Goal: Task Accomplishment & Management: Manage account settings

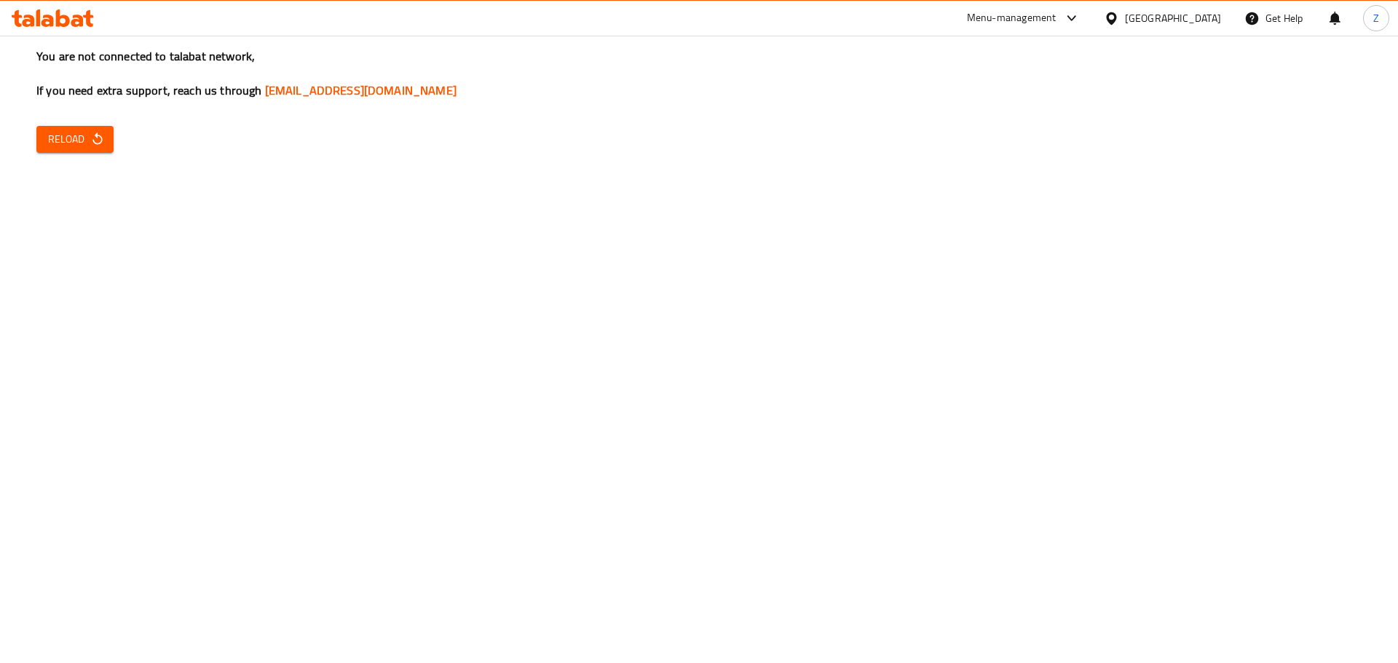
click at [110, 127] on button "Reload" at bounding box center [74, 139] width 77 height 27
click at [97, 144] on icon "button" at bounding box center [96, 139] width 9 height 12
click at [82, 145] on span "Reload" at bounding box center [75, 139] width 54 height 18
click at [74, 139] on span "Reload" at bounding box center [75, 139] width 54 height 18
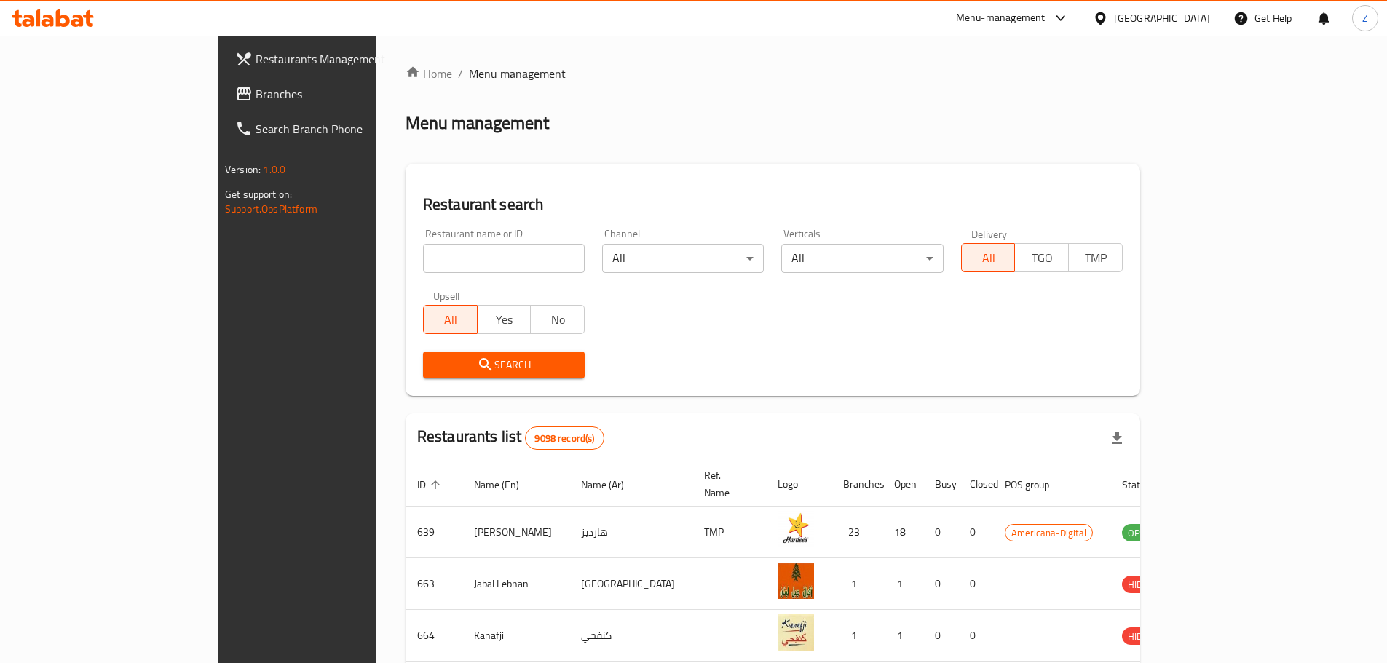
click at [423, 258] on input "search" at bounding box center [504, 258] width 162 height 29
type input "Mandarin"
click button "Search" at bounding box center [504, 365] width 162 height 27
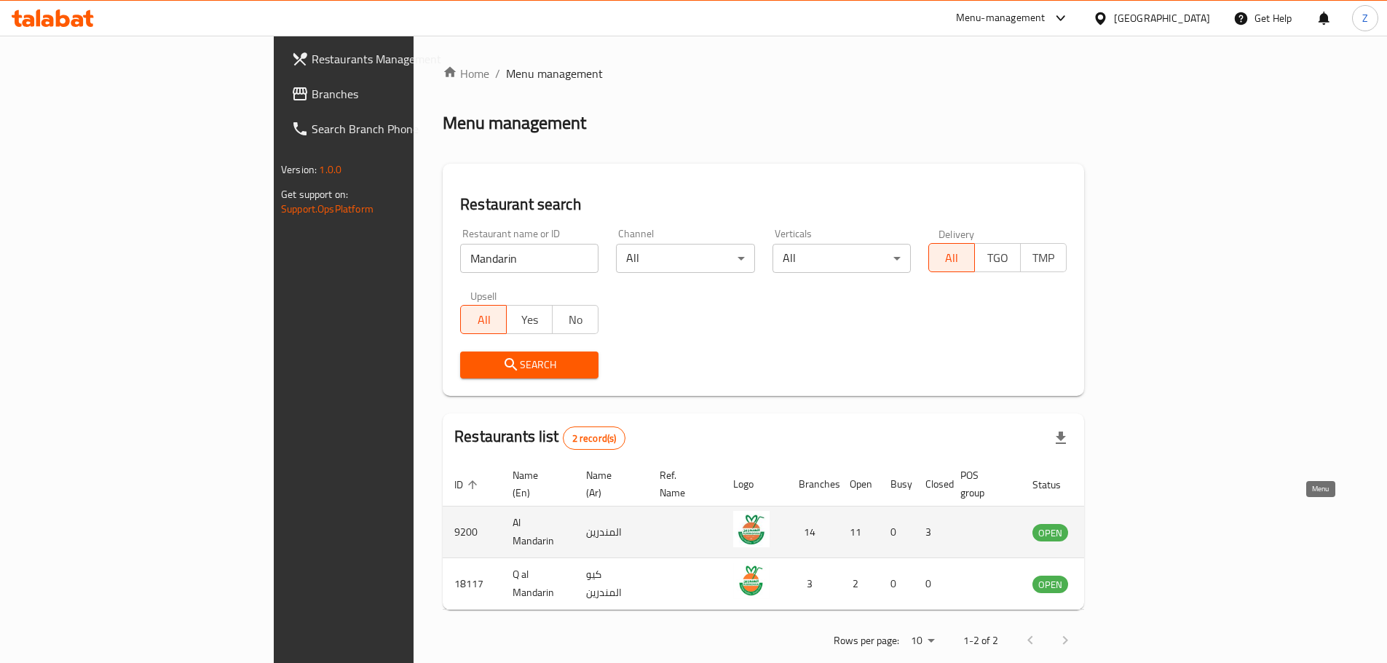
click at [1126, 523] on icon "enhanced table" at bounding box center [1117, 531] width 17 height 17
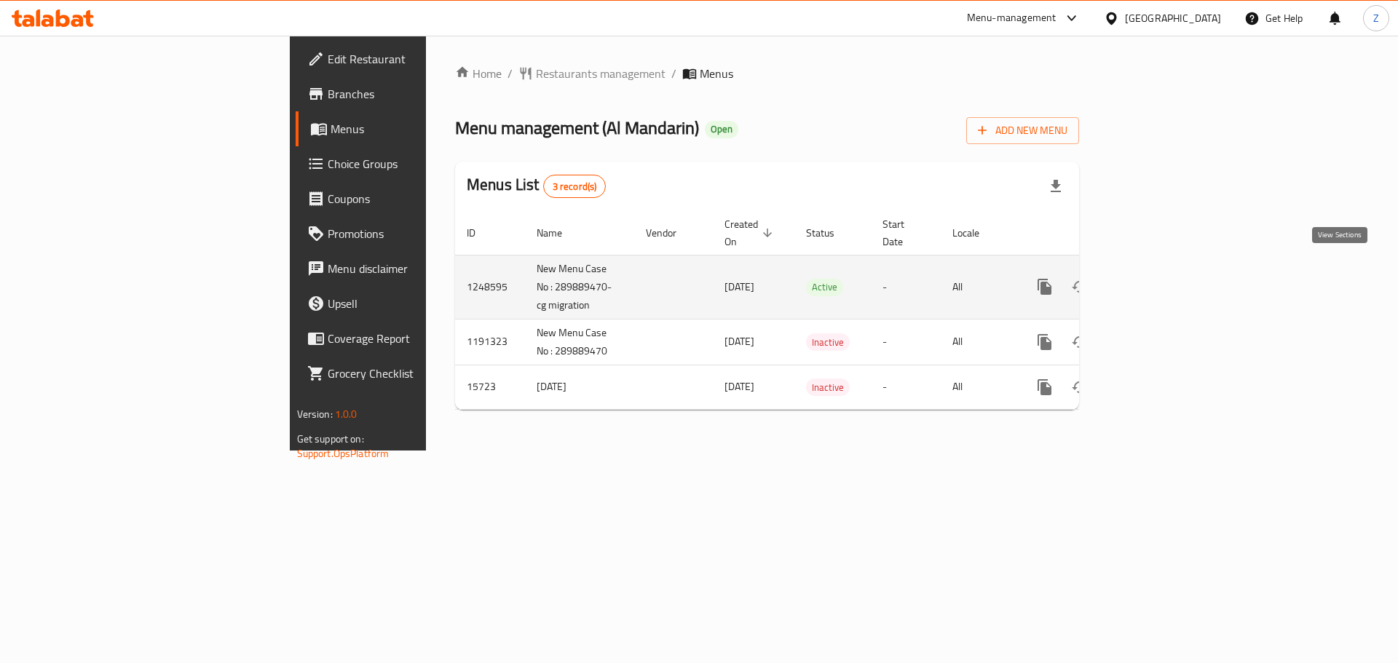
click at [1158, 278] on icon "enhanced table" at bounding box center [1149, 286] width 17 height 17
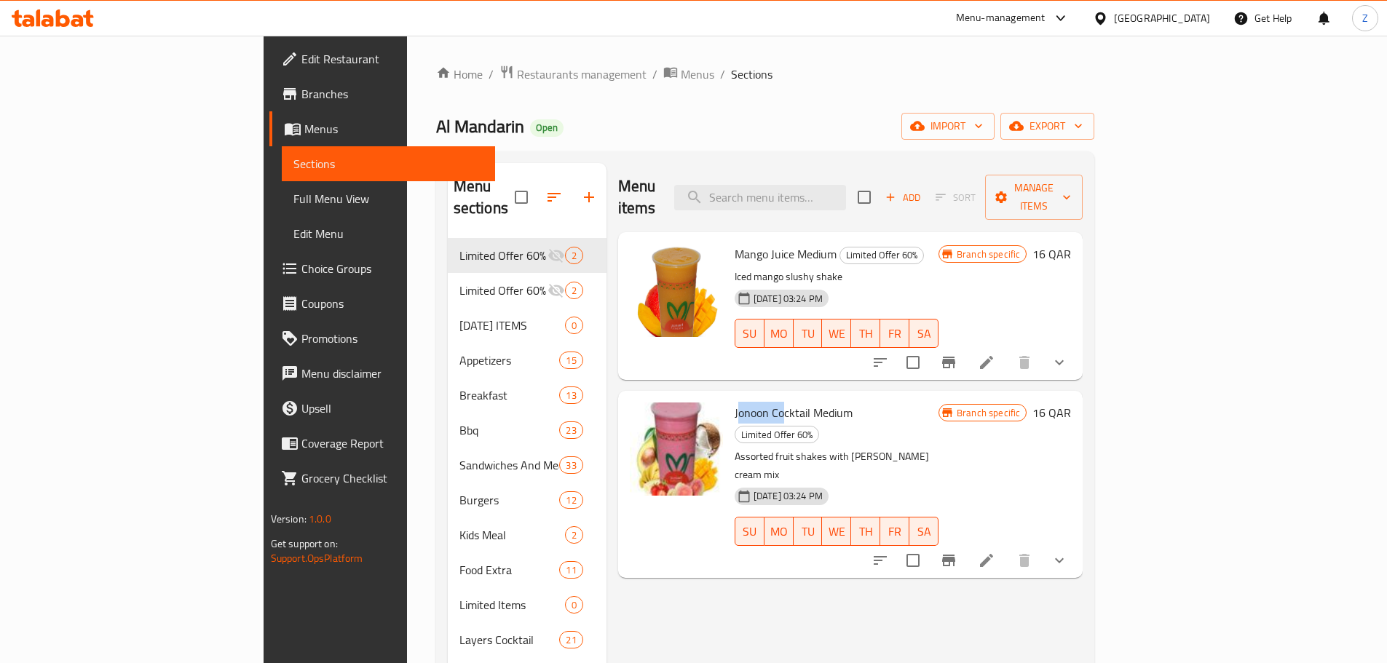
drag, startPoint x: 671, startPoint y: 392, endPoint x: 719, endPoint y: 395, distance: 48.1
click at [735, 402] on span "Jonoon Cocktail Medium" at bounding box center [794, 413] width 118 height 22
drag, startPoint x: 668, startPoint y: 390, endPoint x: 702, endPoint y: 400, distance: 35.9
click at [729, 400] on div "Jonoon Cocktail Medium Limited Offer 60% Assorted fruit shakes with vanilla ice…" at bounding box center [837, 484] width 216 height 175
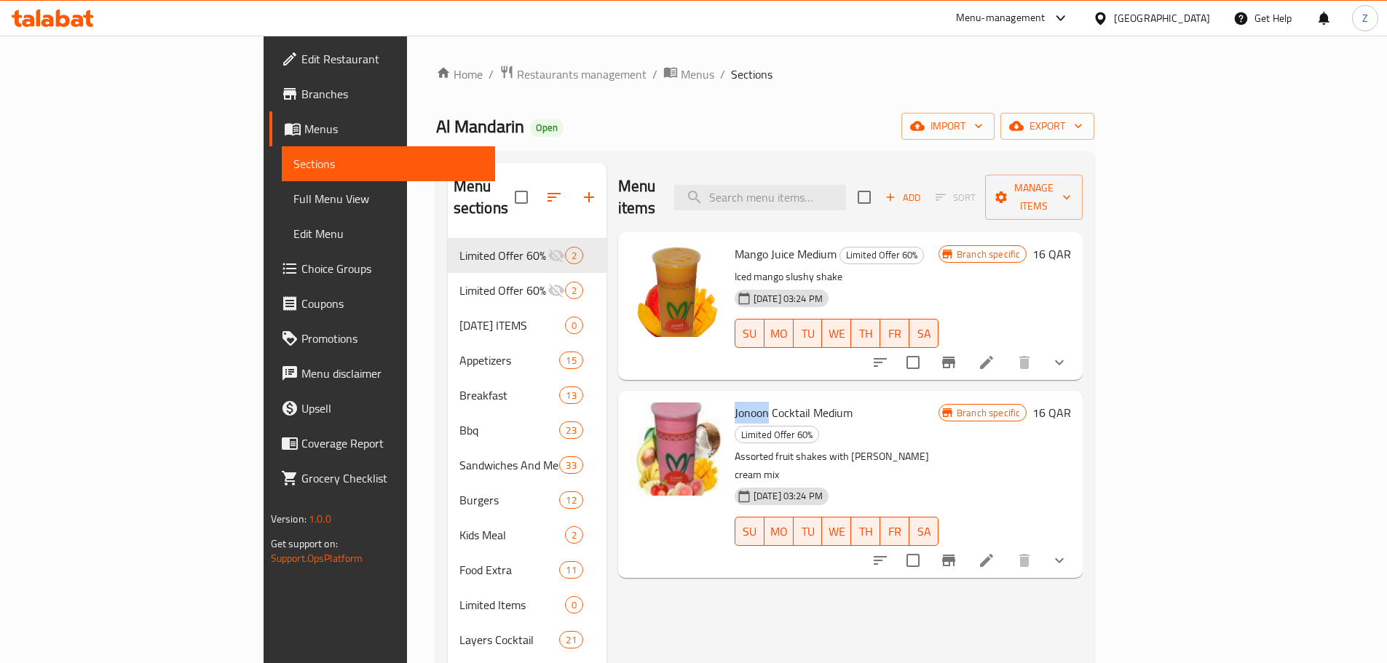
copy span "Jonoon"
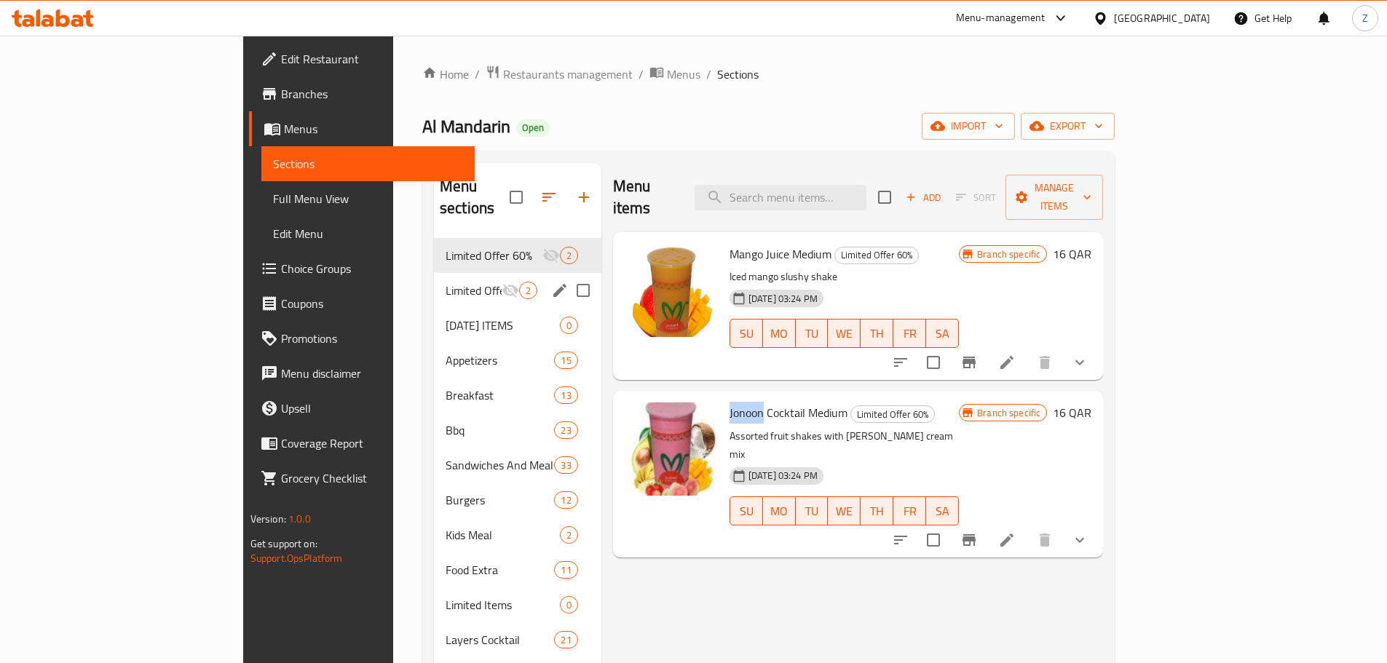
click at [434, 279] on div "Limited Offer 60% 2" at bounding box center [517, 290] width 167 height 35
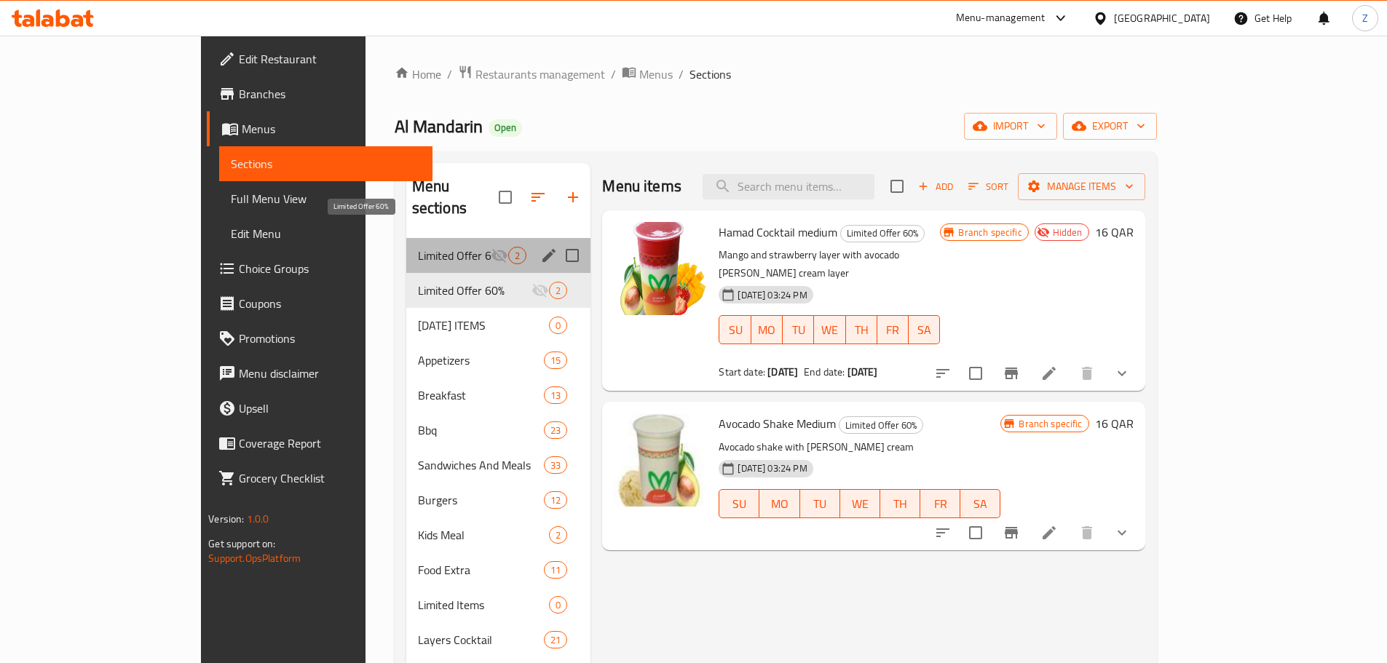
click at [418, 247] on span "Limited Offer 60%" at bounding box center [455, 255] width 74 height 17
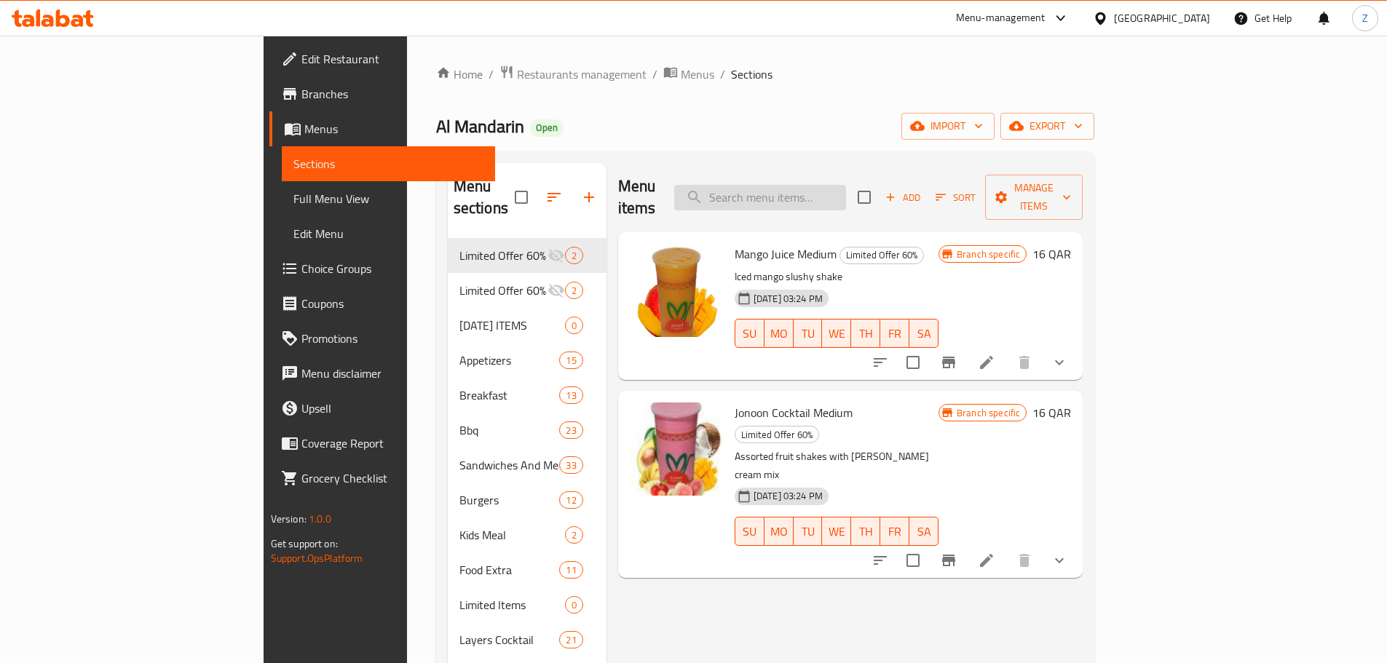
click at [838, 185] on input "search" at bounding box center [760, 197] width 172 height 25
paste input "Jonoon"
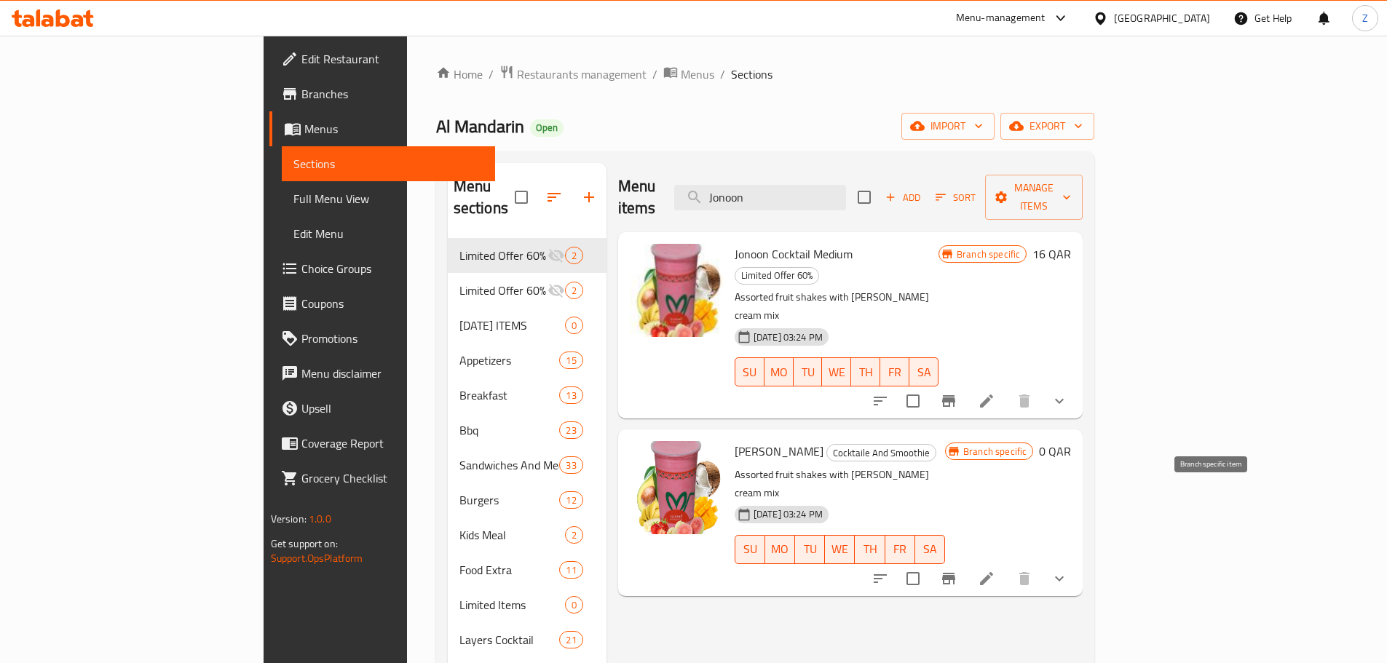
type input "Jonoon"
click at [957, 570] on icon "Branch-specific-item" at bounding box center [948, 578] width 17 height 17
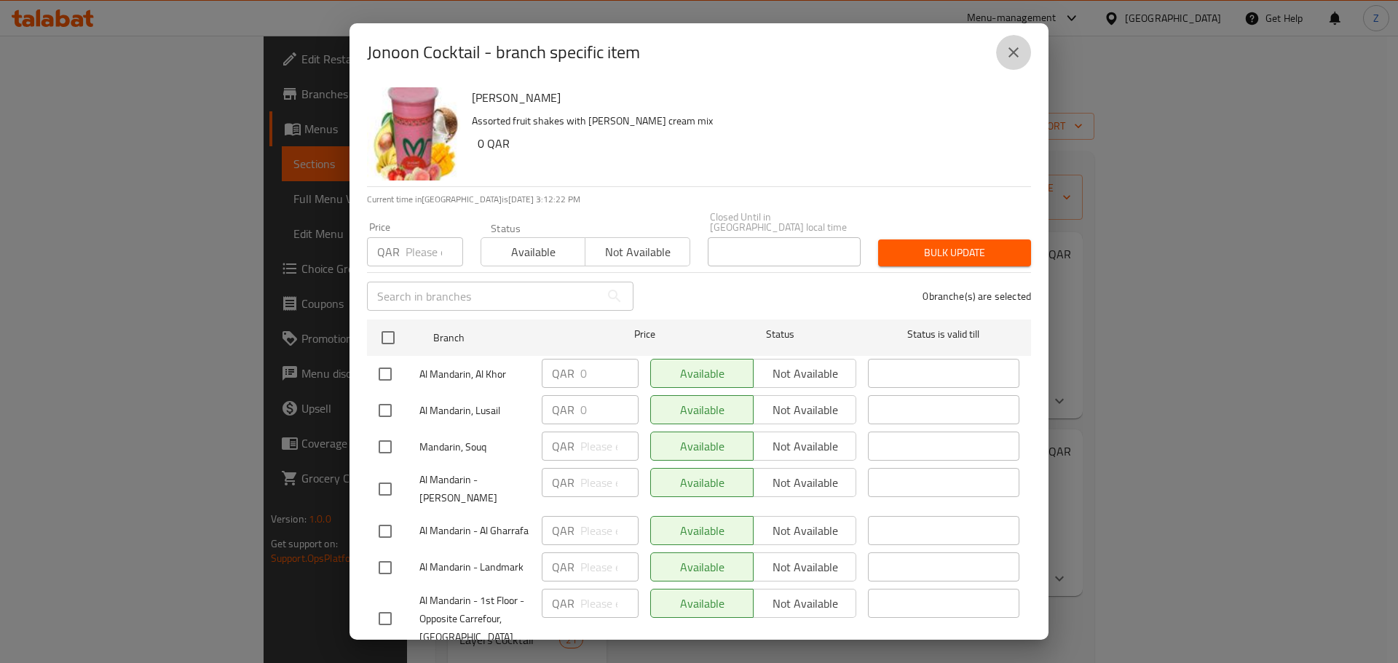
click at [1014, 52] on icon "close" at bounding box center [1013, 52] width 10 height 10
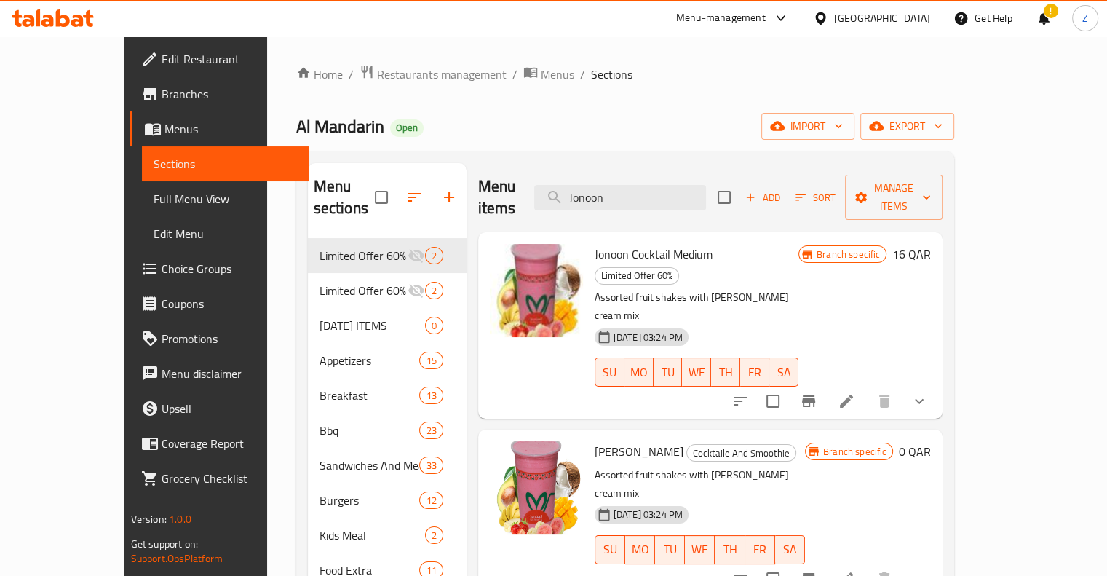
click at [595, 440] on span "Jonoon Cocktail" at bounding box center [639, 451] width 89 height 22
copy h6 "Jonoon Cocktail"
click at [628, 187] on input "Jonoon" at bounding box center [620, 197] width 172 height 25
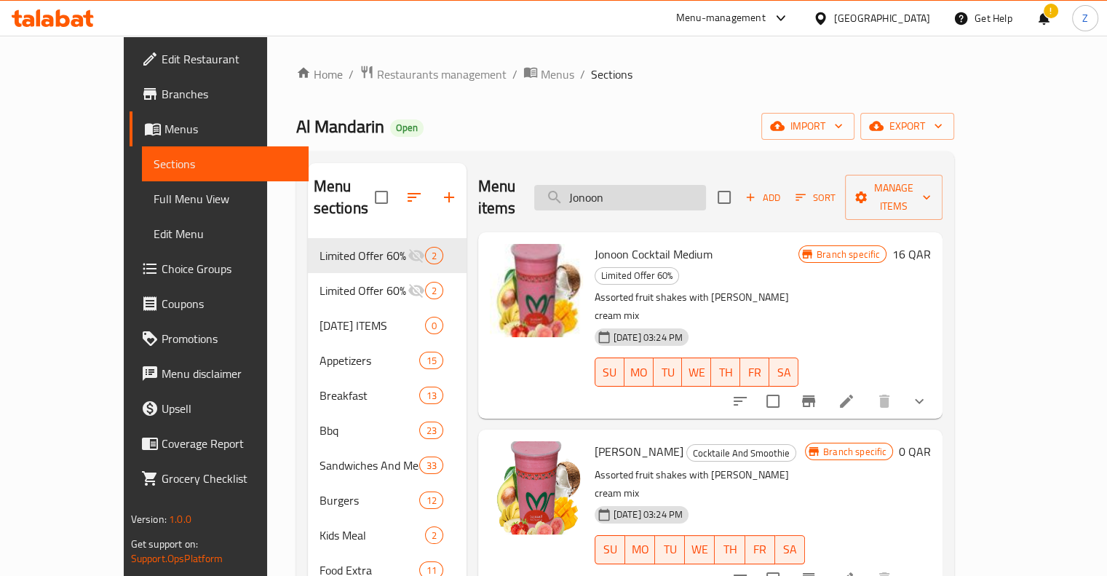
click at [628, 187] on input "Jonoon" at bounding box center [620, 197] width 172 height 25
click at [818, 570] on icon "Branch-specific-item" at bounding box center [808, 578] width 17 height 17
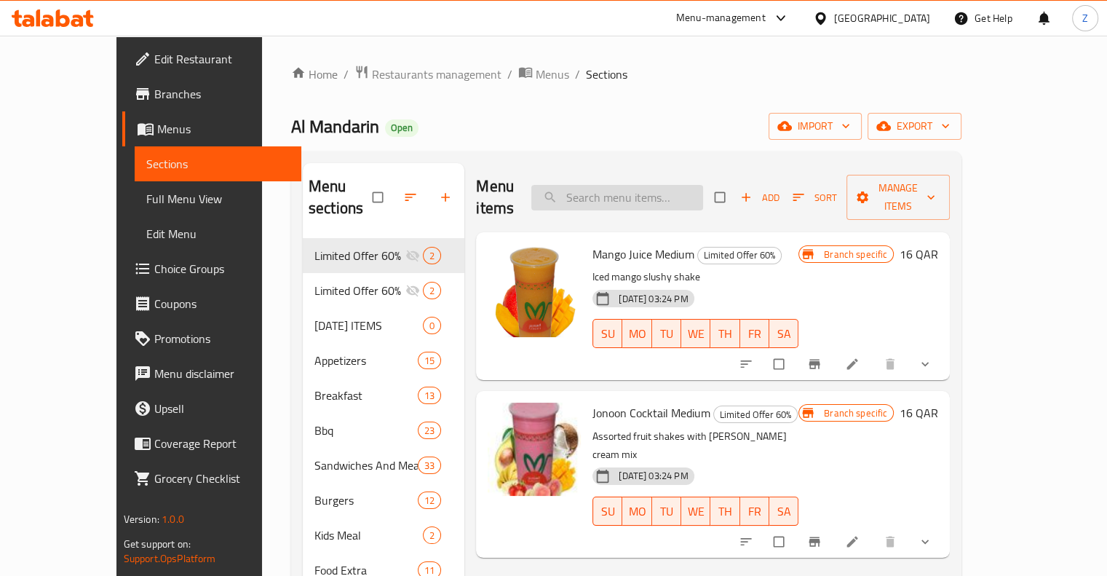
click at [632, 188] on input "search" at bounding box center [617, 197] width 172 height 25
paste input "[PERSON_NAME]"
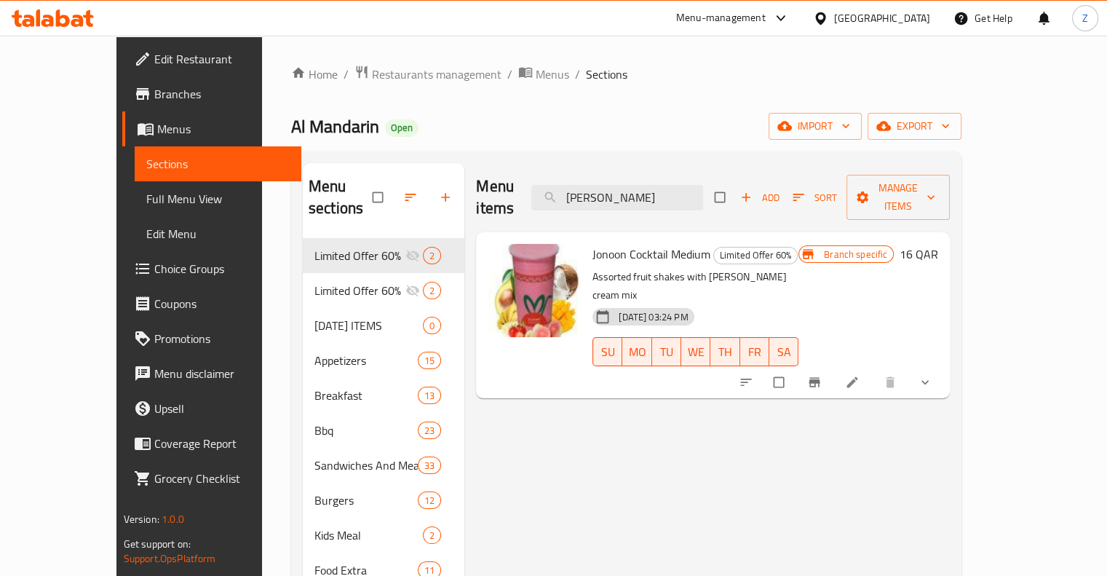
type input "[PERSON_NAME]"
click at [822, 375] on icon "Branch-specific-item" at bounding box center [814, 382] width 15 height 15
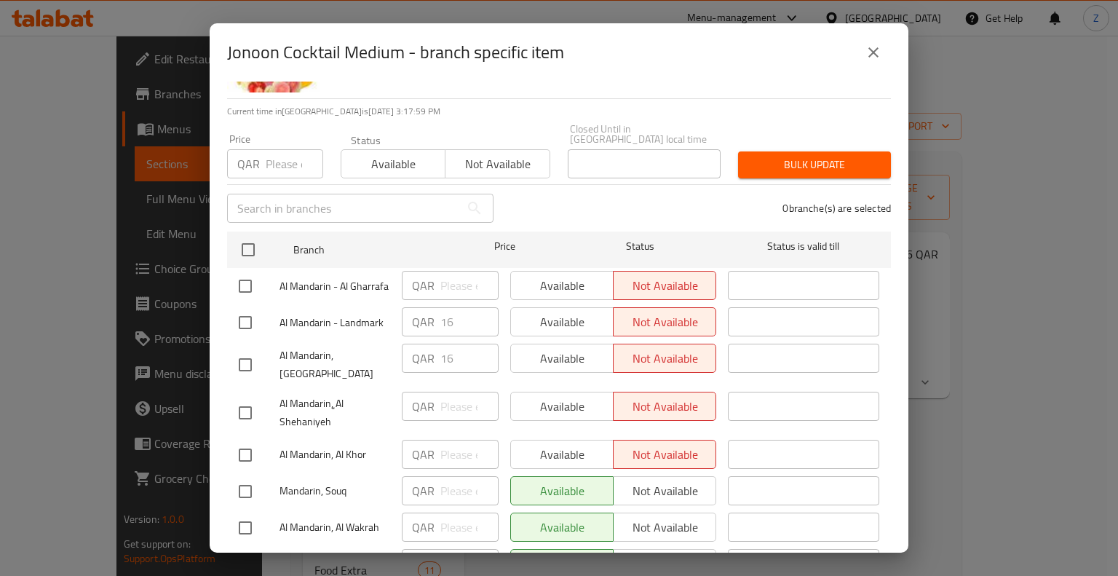
scroll to position [47, 0]
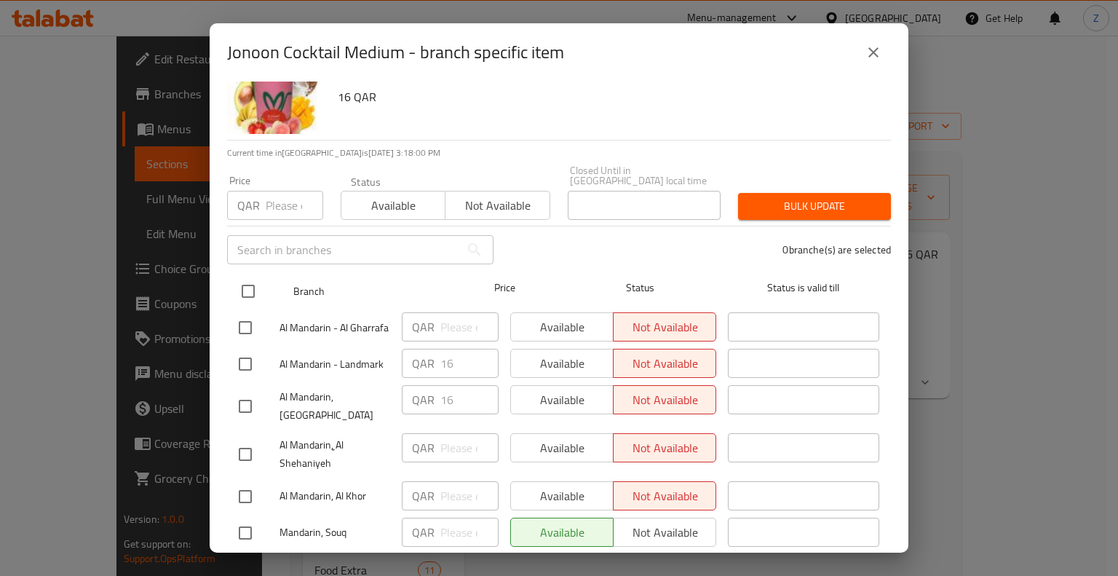
click at [248, 279] on input "checkbox" at bounding box center [248, 291] width 31 height 31
checkbox input "true"
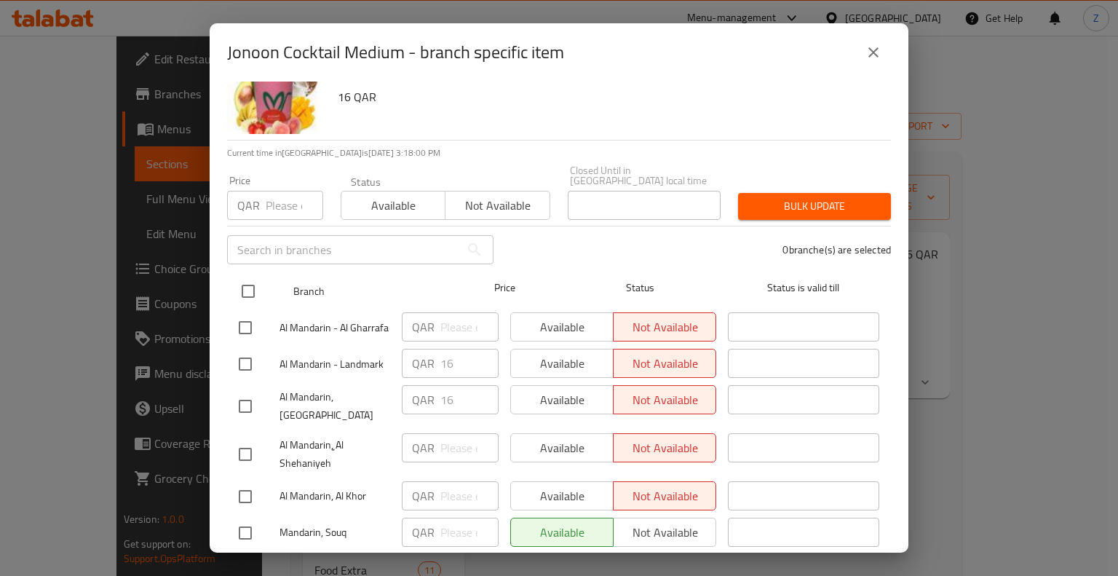
checkbox input "true"
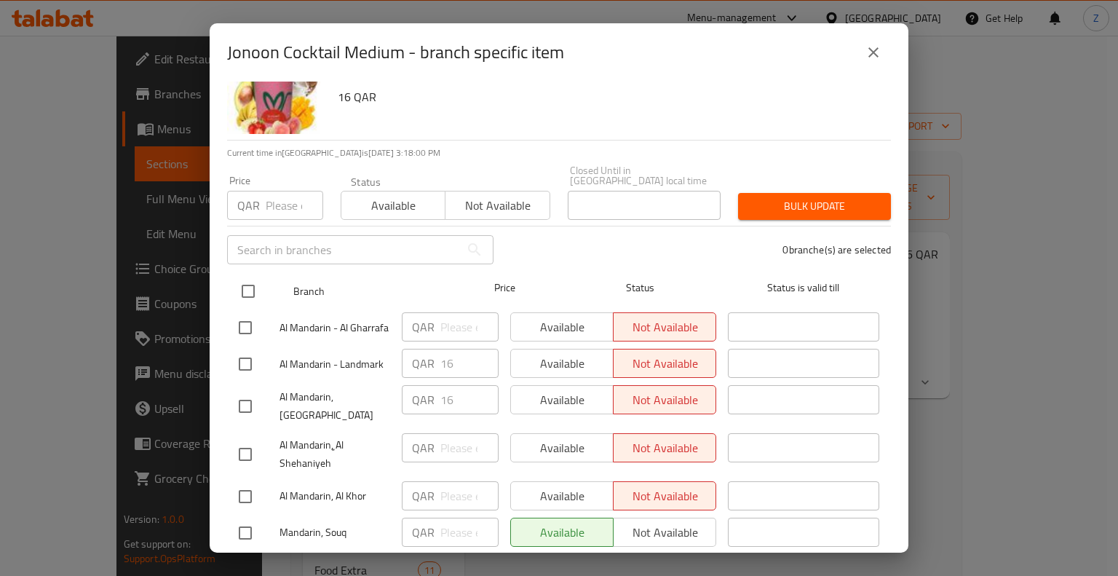
checkbox input "true"
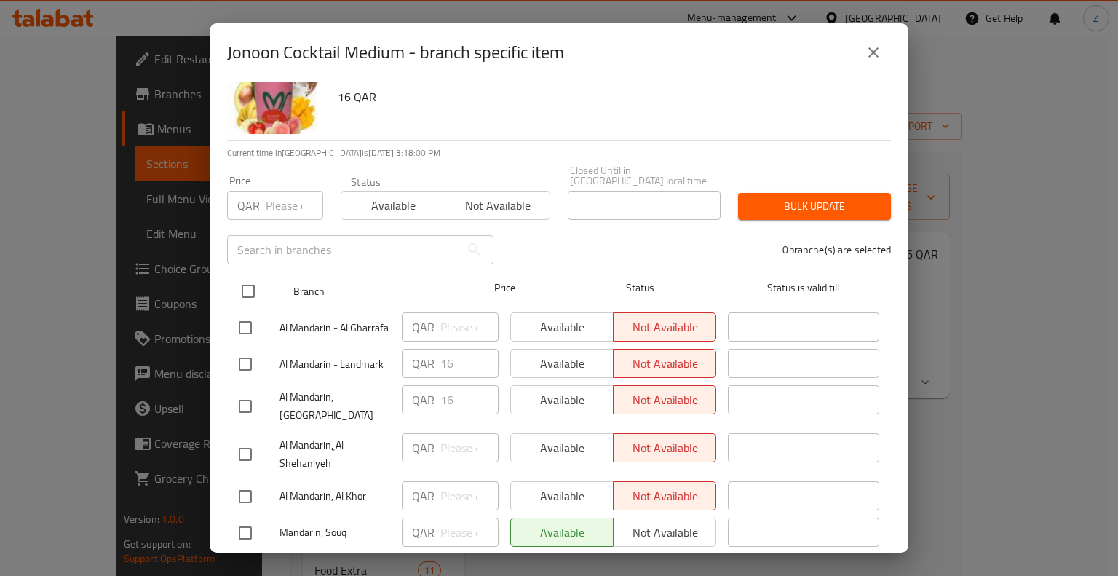
checkbox input "true"
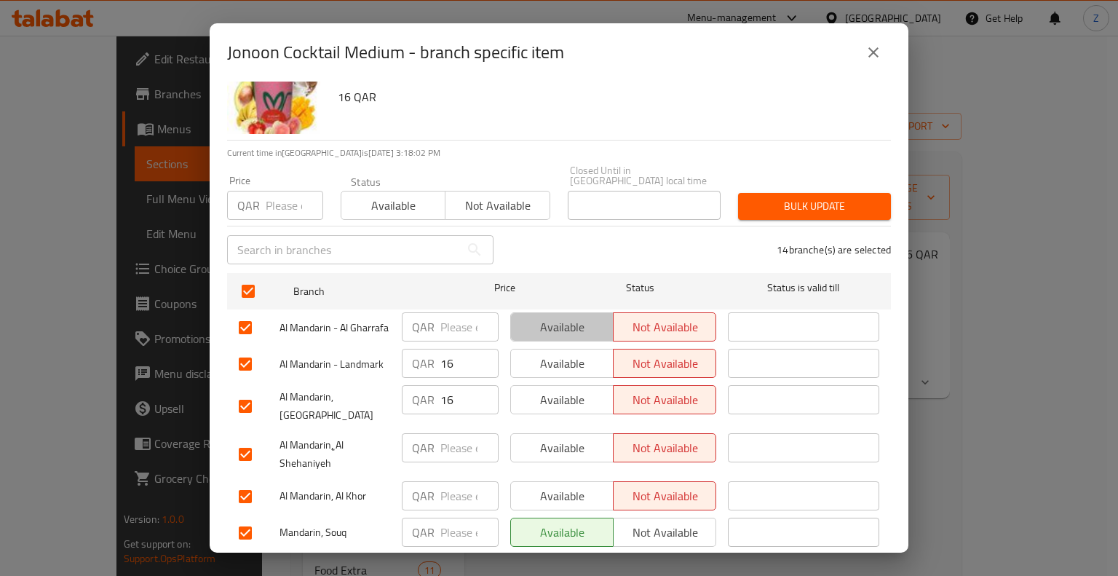
click at [553, 323] on span "Available" at bounding box center [562, 327] width 91 height 21
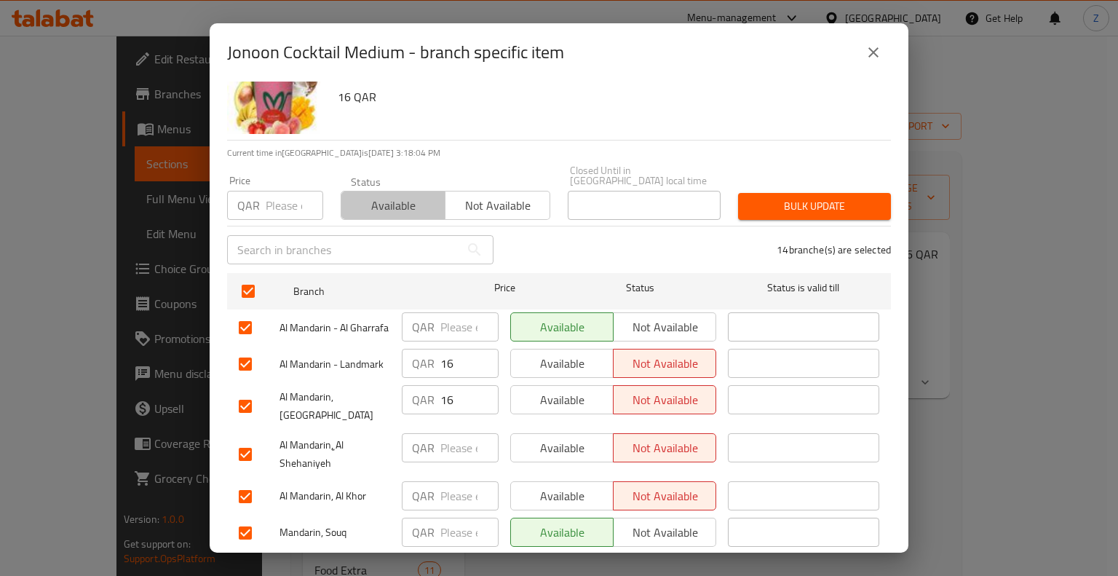
click at [395, 203] on span "Available" at bounding box center [393, 205] width 92 height 21
click at [796, 197] on span "Bulk update" at bounding box center [815, 206] width 130 height 18
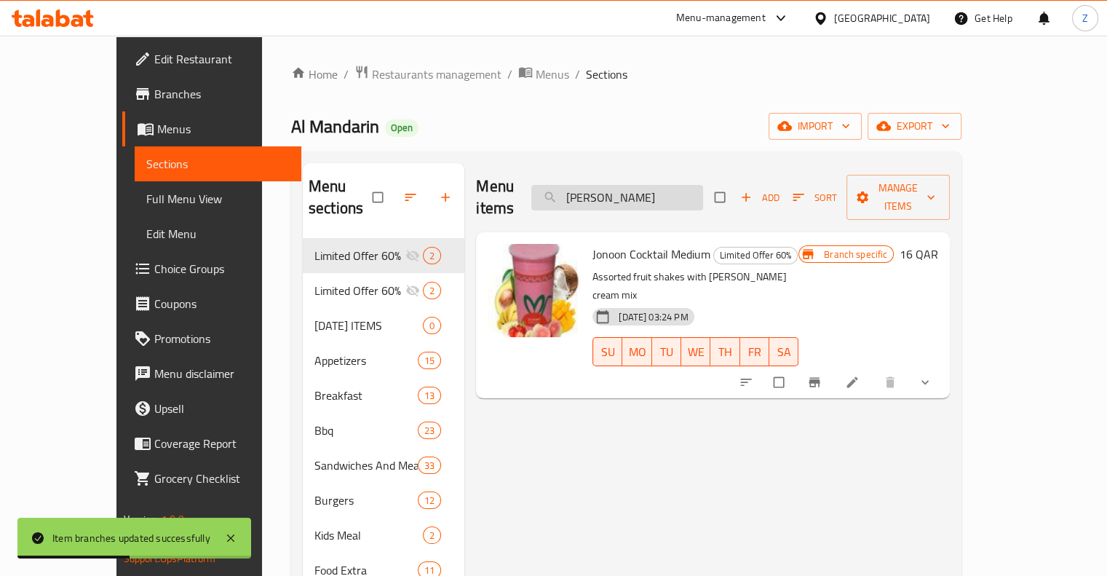
click at [703, 186] on input "Jonoon Cocktail" at bounding box center [617, 197] width 172 height 25
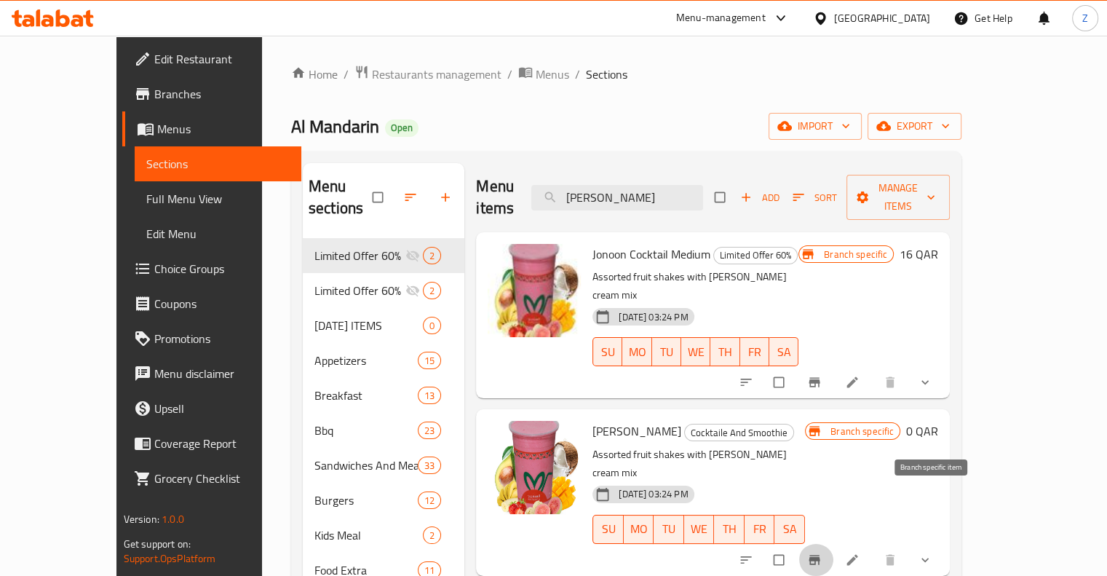
click at [822, 553] on icon "Branch-specific-item" at bounding box center [814, 560] width 15 height 15
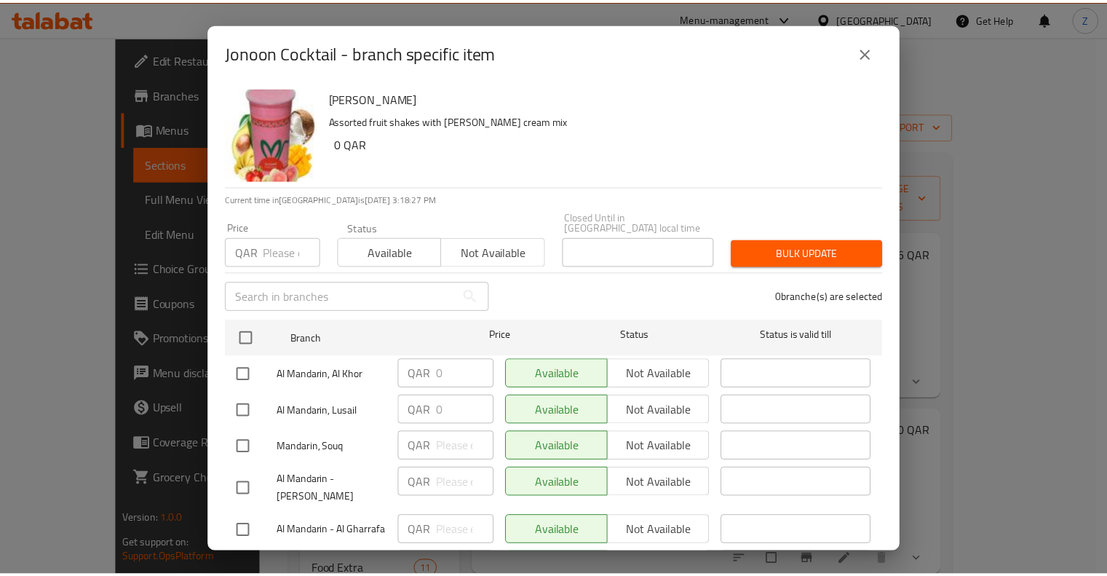
scroll to position [429, 0]
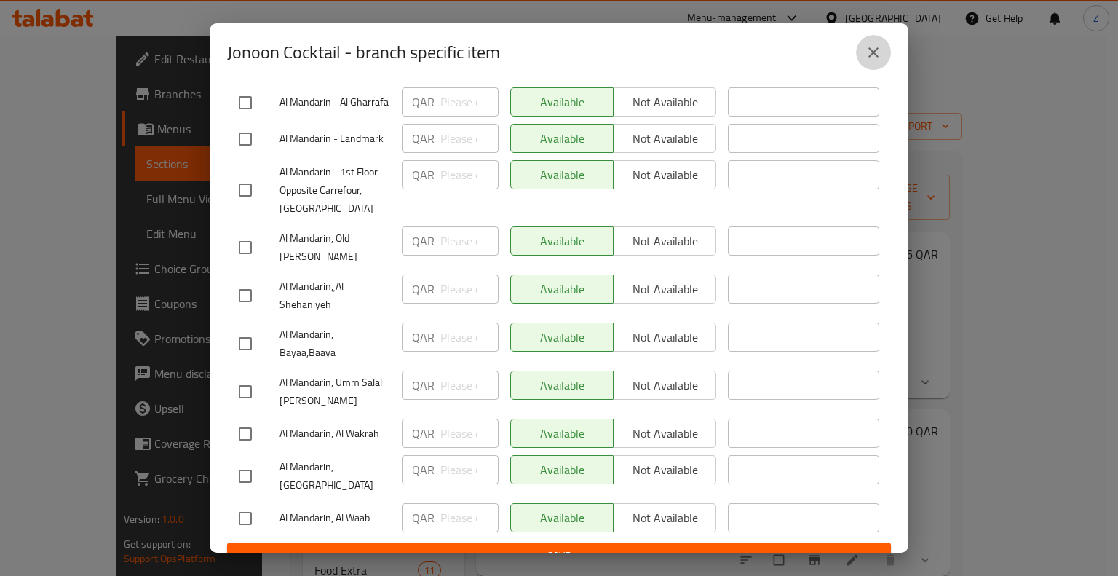
click at [868, 55] on icon "close" at bounding box center [873, 52] width 17 height 17
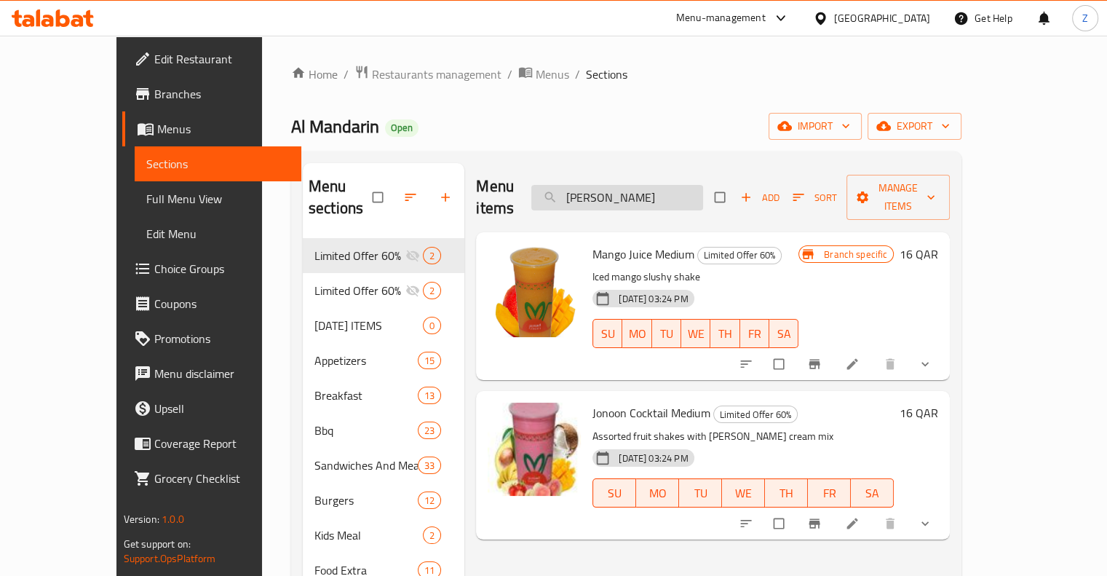
click at [669, 185] on input "Jonoon Cocktail" at bounding box center [617, 197] width 172 height 25
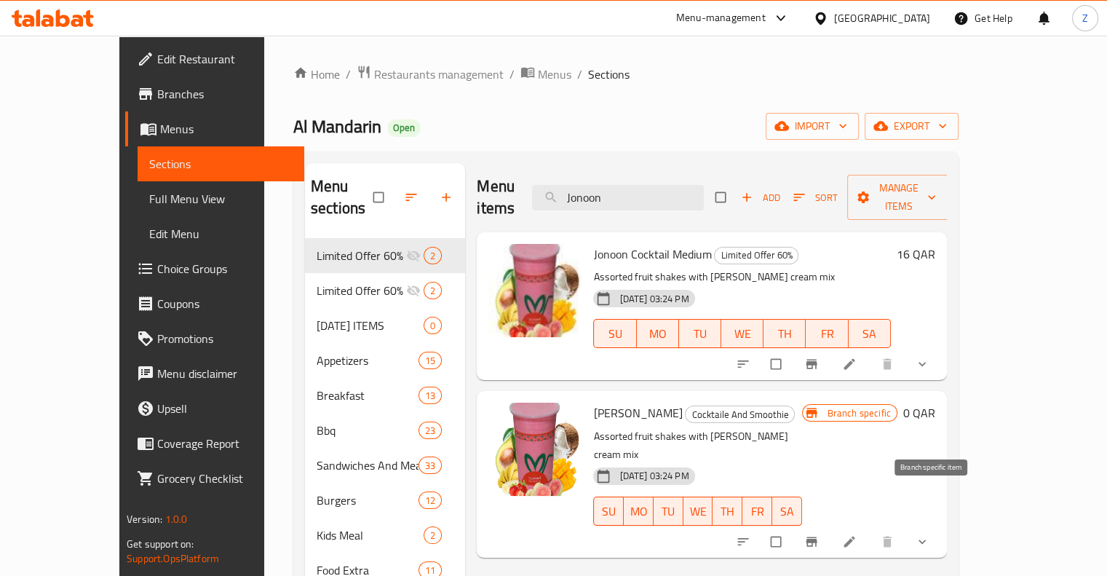
type input "Jonoon"
click at [817, 537] on icon "Branch-specific-item" at bounding box center [811, 541] width 11 height 9
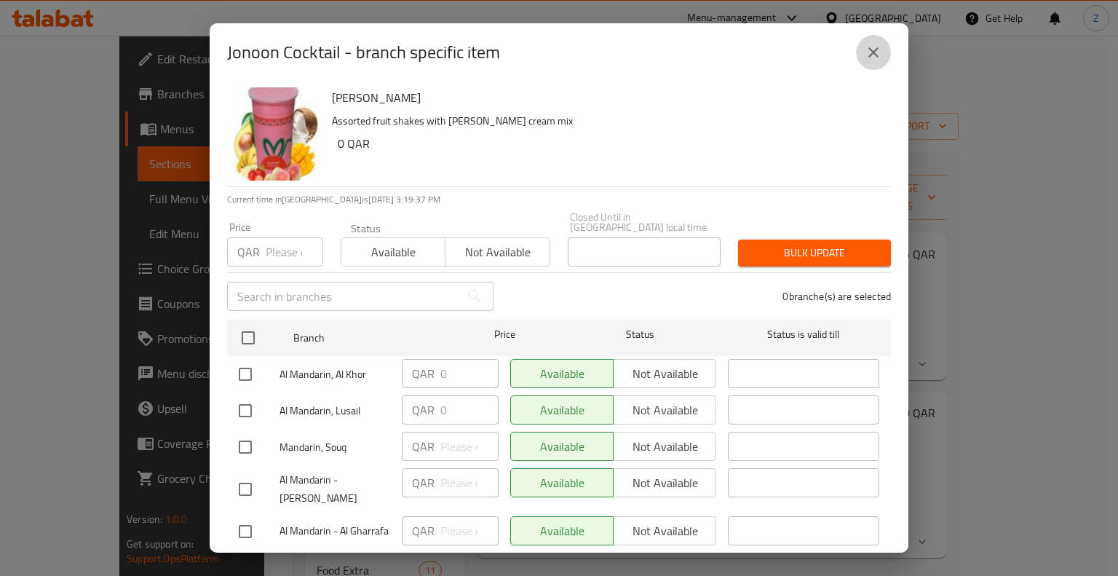
click at [880, 59] on icon "close" at bounding box center [873, 52] width 17 height 17
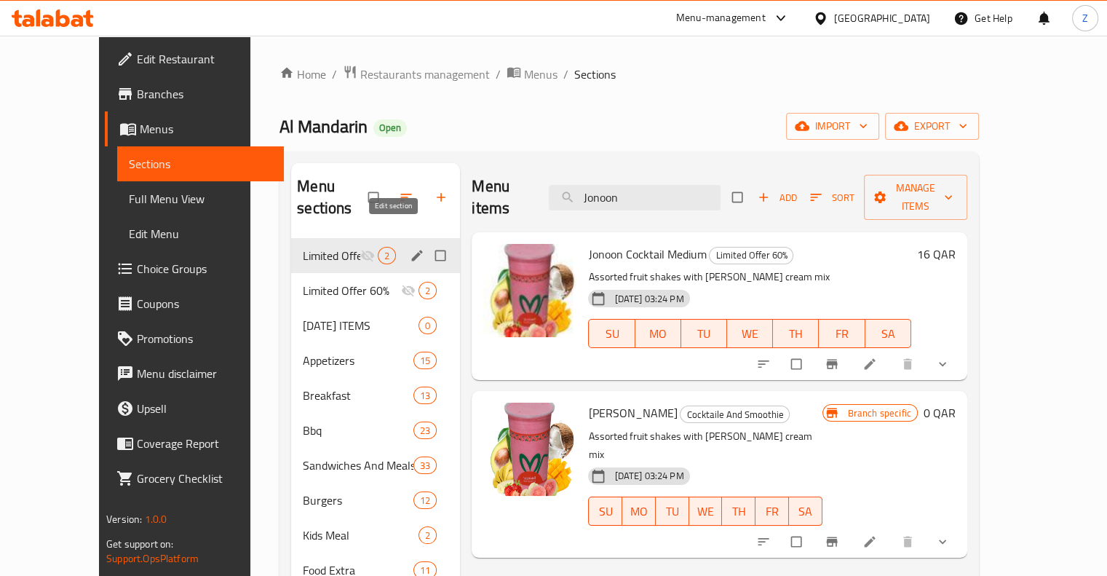
click at [412, 250] on icon "edit" at bounding box center [417, 255] width 11 height 11
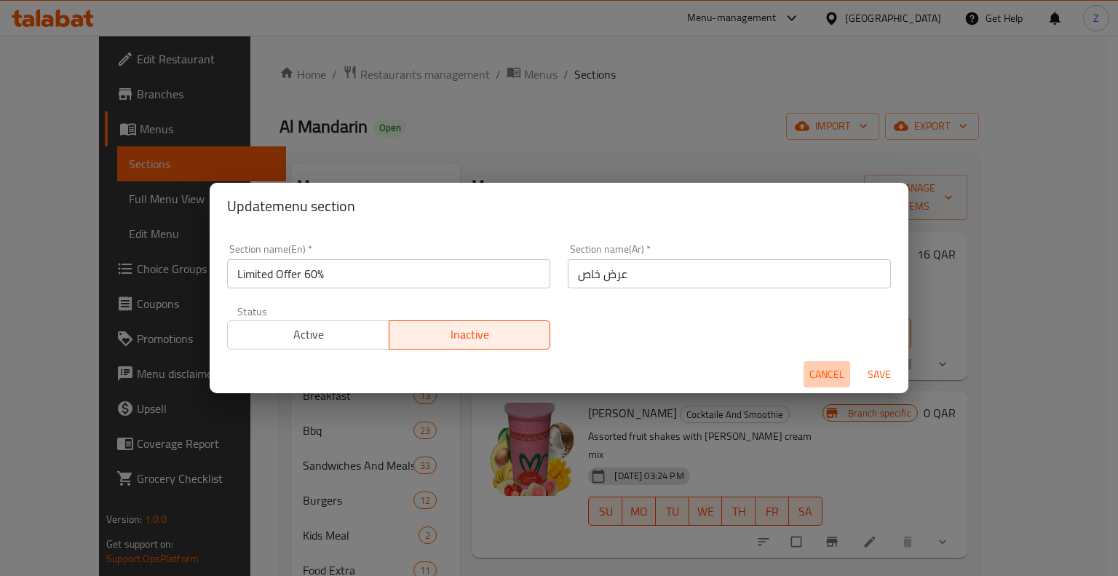
click at [842, 369] on span "Cancel" at bounding box center [827, 374] width 35 height 18
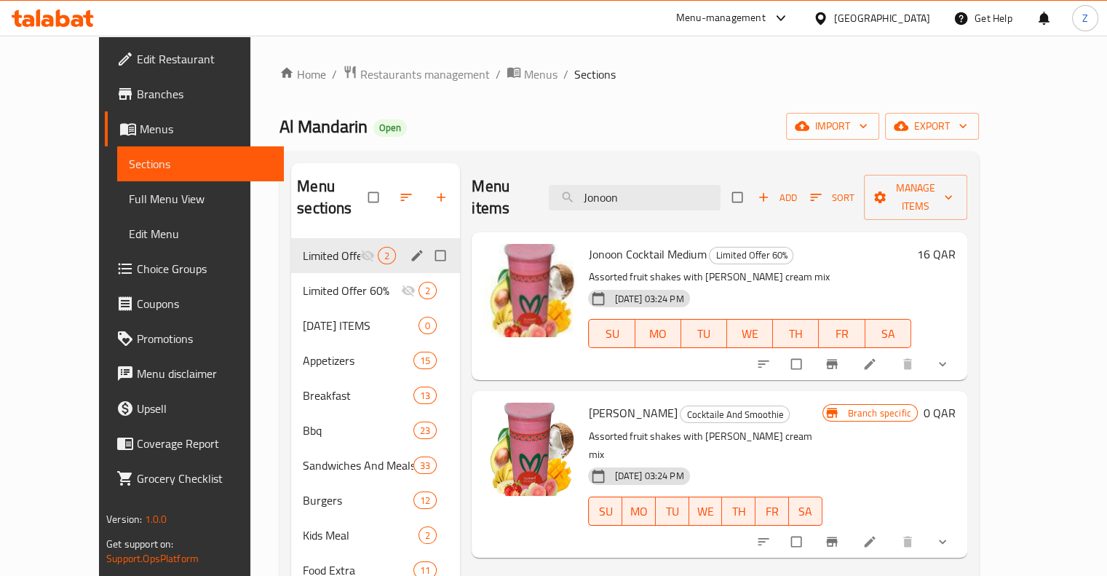
click at [412, 250] on icon "edit" at bounding box center [417, 255] width 11 height 11
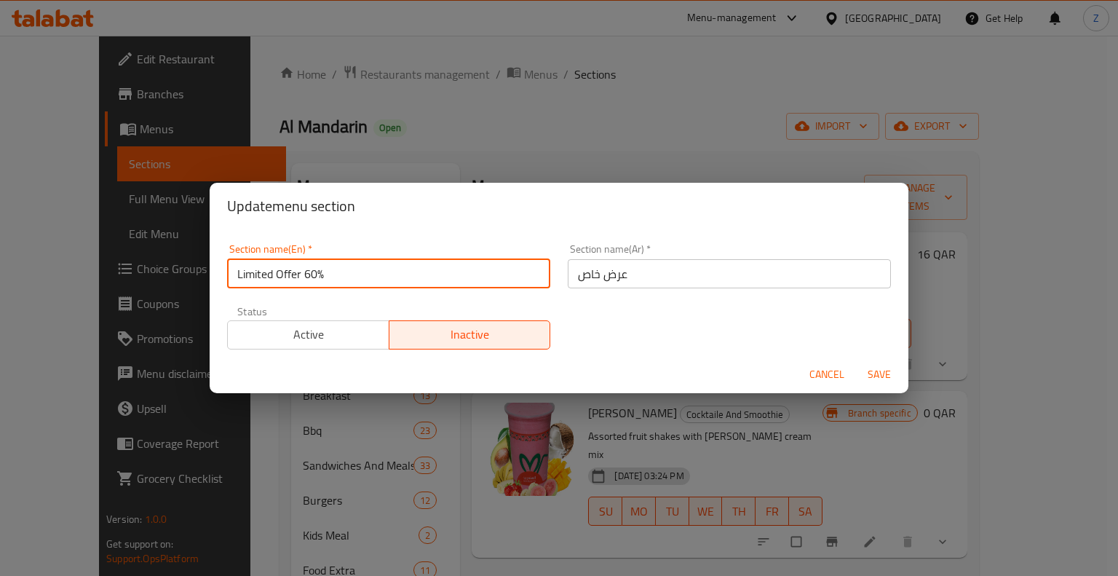
drag, startPoint x: 316, startPoint y: 273, endPoint x: 304, endPoint y: 279, distance: 13.7
click at [304, 279] on input "Limited Offer 60%" at bounding box center [388, 273] width 323 height 29
type input "Limited Offer 50%"
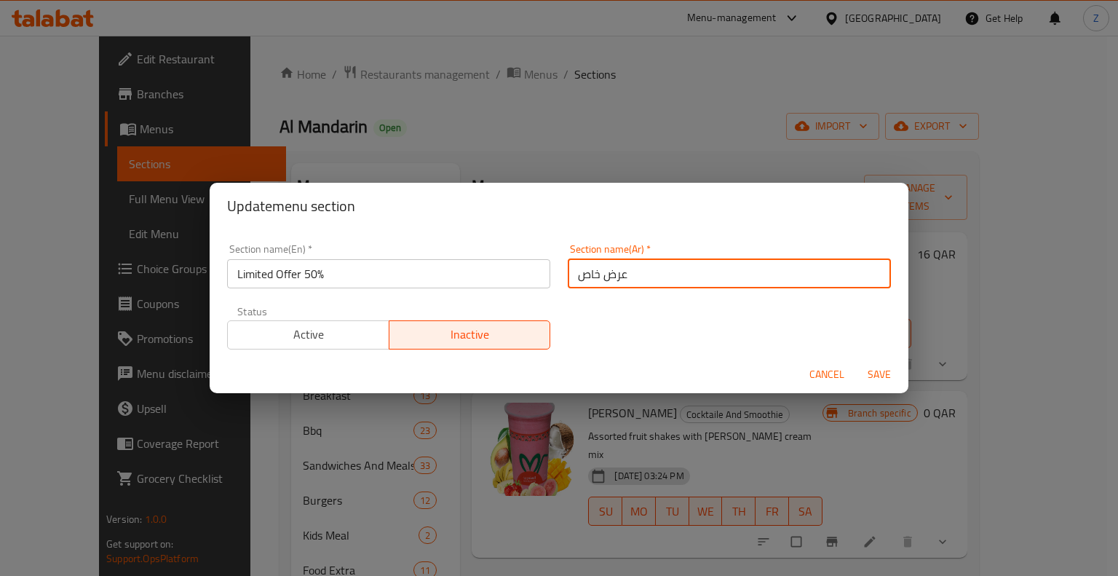
click at [636, 273] on input "عرض خاص" at bounding box center [729, 273] width 323 height 29
click at [572, 268] on input "عرض خاص 50" at bounding box center [729, 273] width 323 height 29
click at [584, 274] on input "عرض خاص 50" at bounding box center [729, 273] width 323 height 29
click at [586, 276] on input "عرض خاص 50" at bounding box center [729, 273] width 323 height 29
click at [585, 272] on input "عرض خاص 50" at bounding box center [729, 273] width 323 height 29
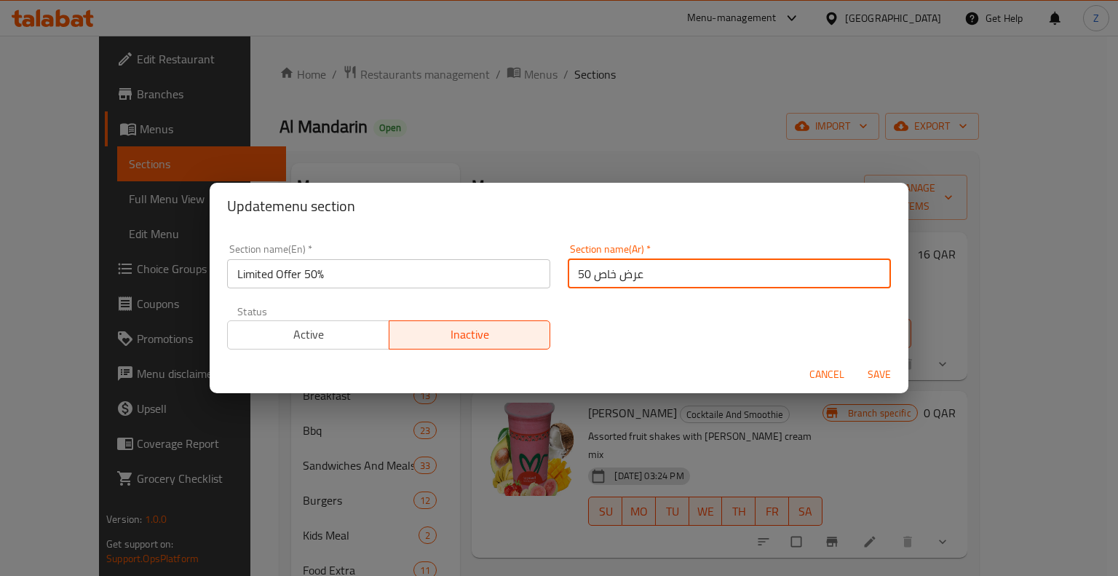
click at [582, 272] on input "عرض خاص 50" at bounding box center [729, 273] width 323 height 29
type input "عرض خاص"
click at [341, 274] on input "Limited Offer 50%" at bounding box center [388, 273] width 323 height 29
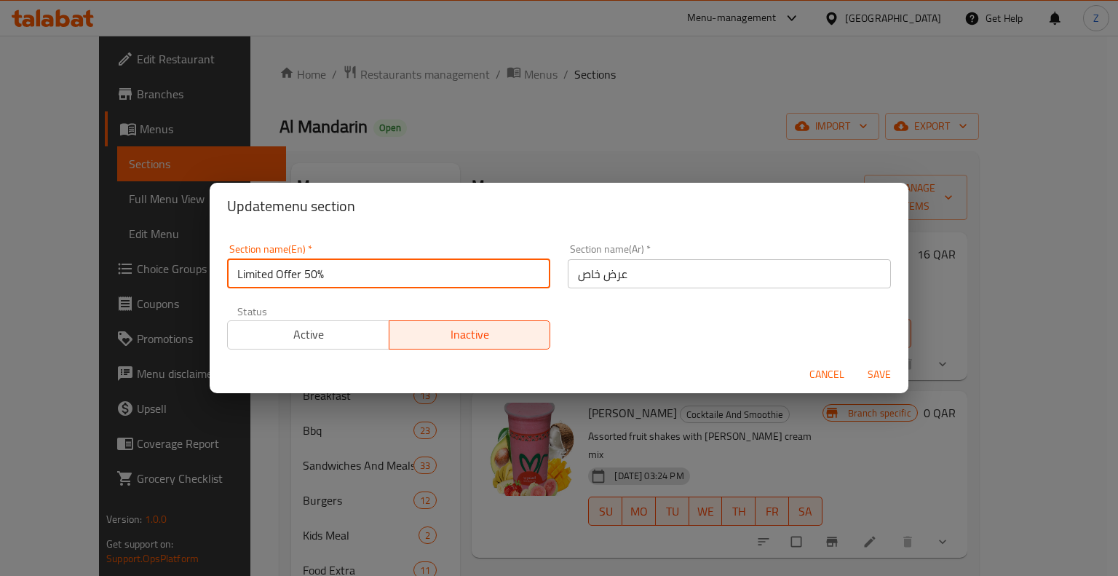
click at [341, 274] on input "Limited Offer 50%" at bounding box center [388, 273] width 323 height 29
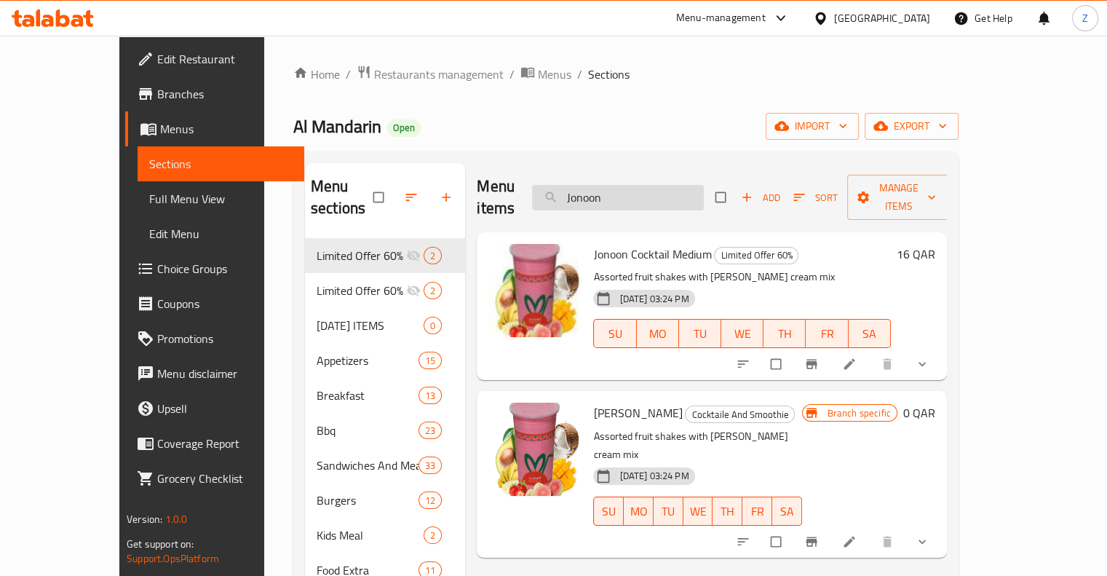
click at [667, 187] on input "Jonoon" at bounding box center [618, 197] width 172 height 25
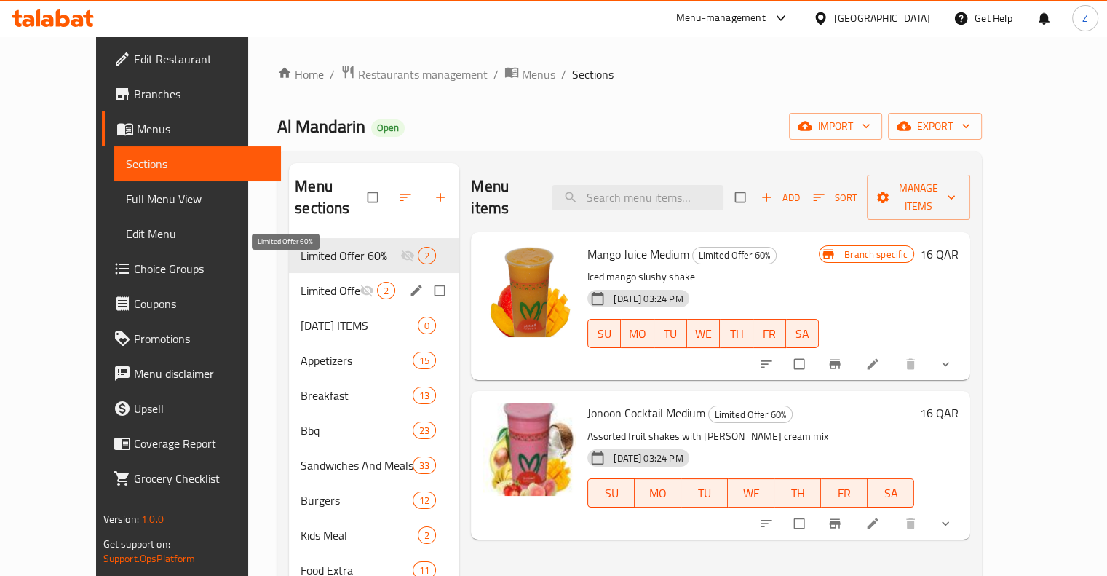
click at [308, 282] on span "Limited Offer 60%" at bounding box center [330, 290] width 59 height 17
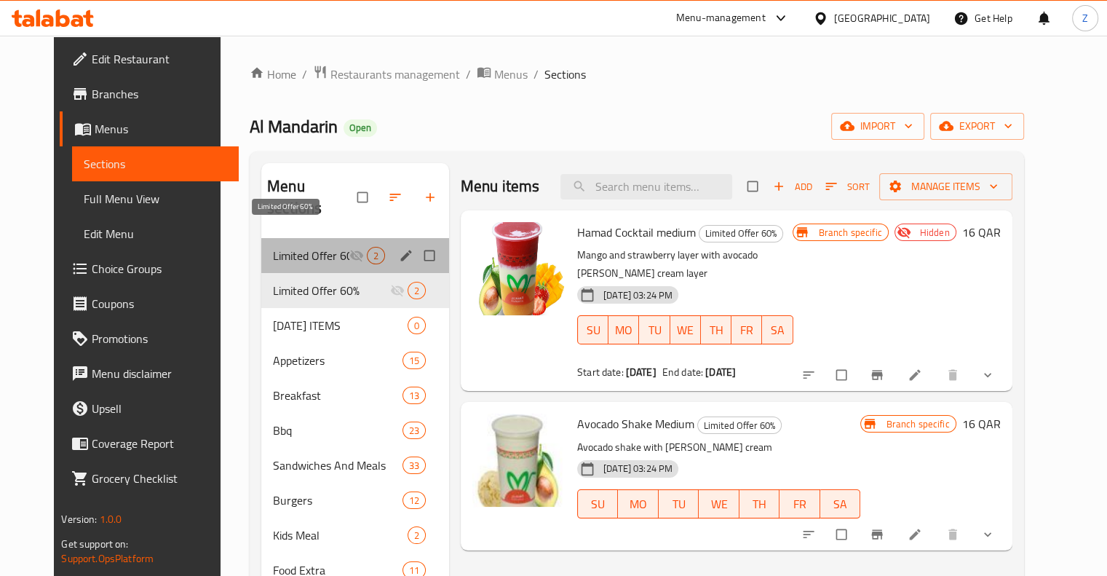
click at [310, 247] on span "Limited Offer 60%" at bounding box center [311, 255] width 76 height 17
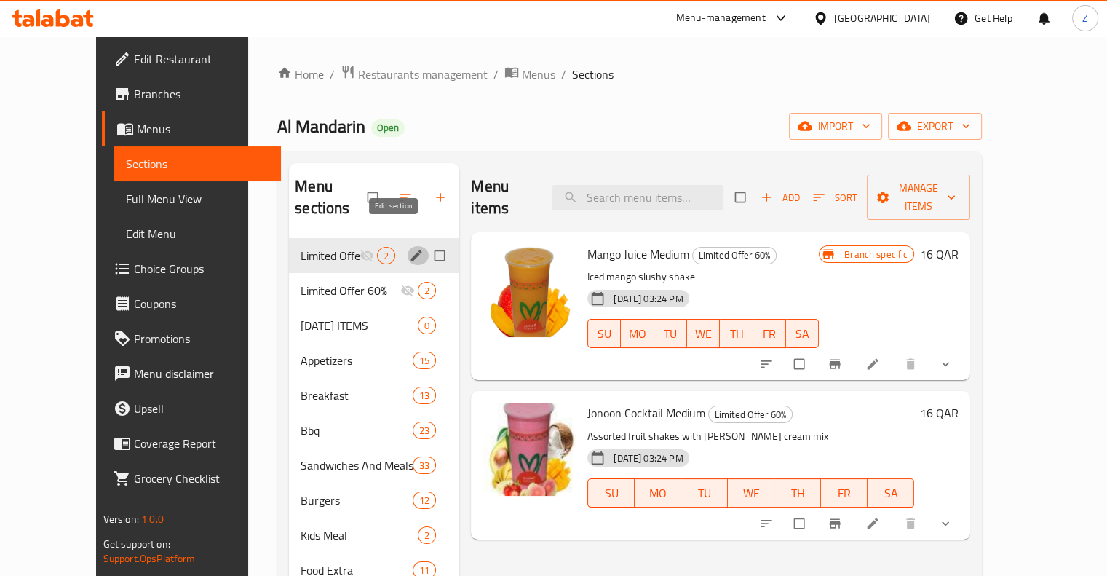
click at [409, 248] on icon "edit" at bounding box center [416, 255] width 15 height 15
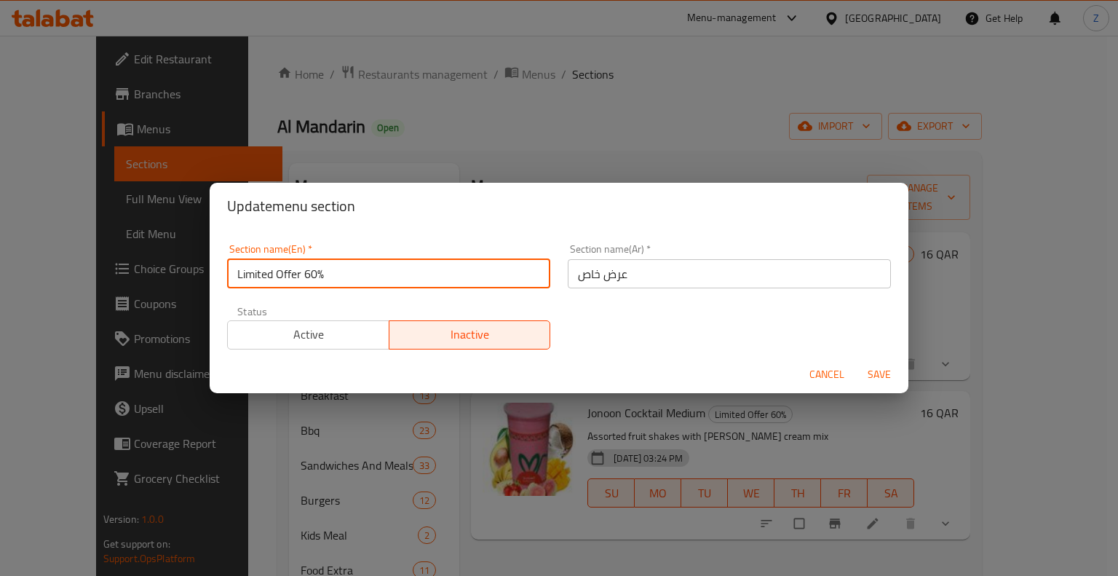
click at [307, 276] on input "Limited Offer 60%" at bounding box center [388, 273] width 323 height 29
type input "Limited Offer 50%"
click at [348, 333] on span "Active" at bounding box center [309, 334] width 150 height 21
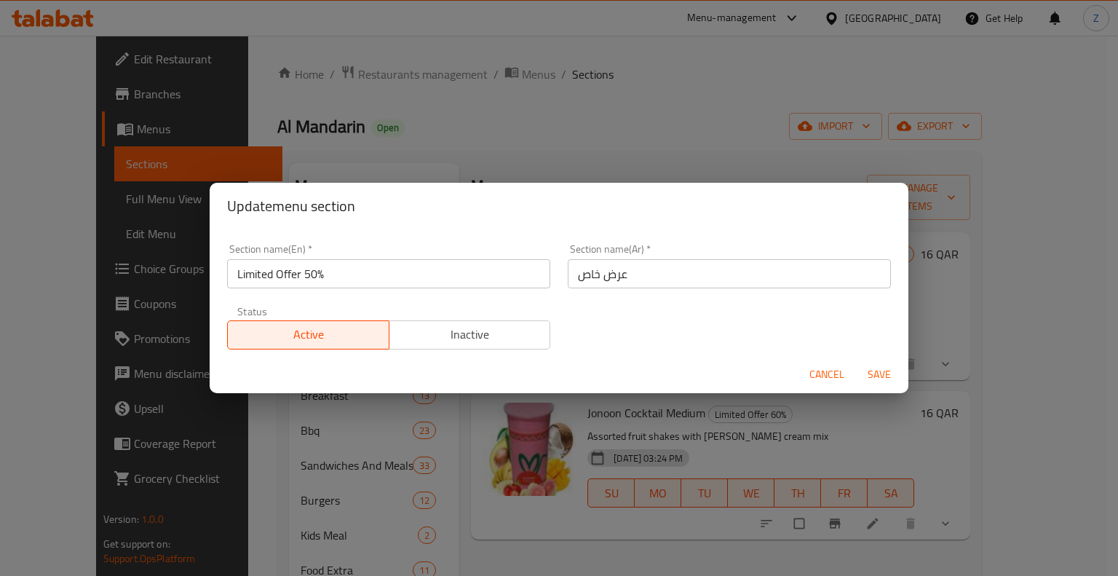
click at [888, 378] on span "Save" at bounding box center [879, 374] width 35 height 18
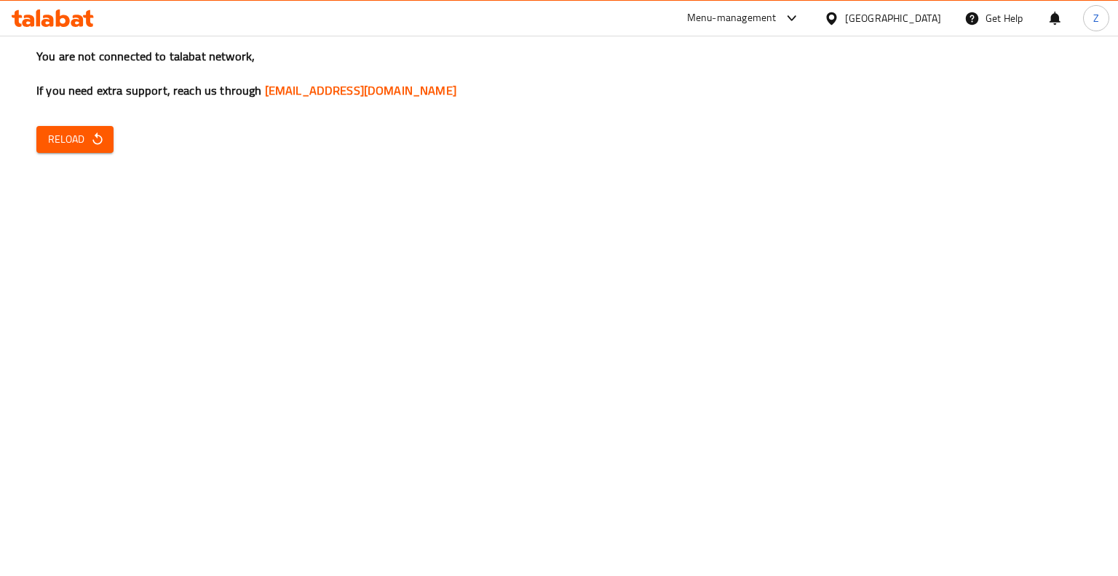
click at [76, 129] on button "Reload" at bounding box center [74, 139] width 77 height 27
click at [105, 130] on button "Reload" at bounding box center [74, 139] width 77 height 27
click at [52, 130] on span "Reload" at bounding box center [75, 139] width 54 height 18
